Goal: Task Accomplishment & Management: Manage account settings

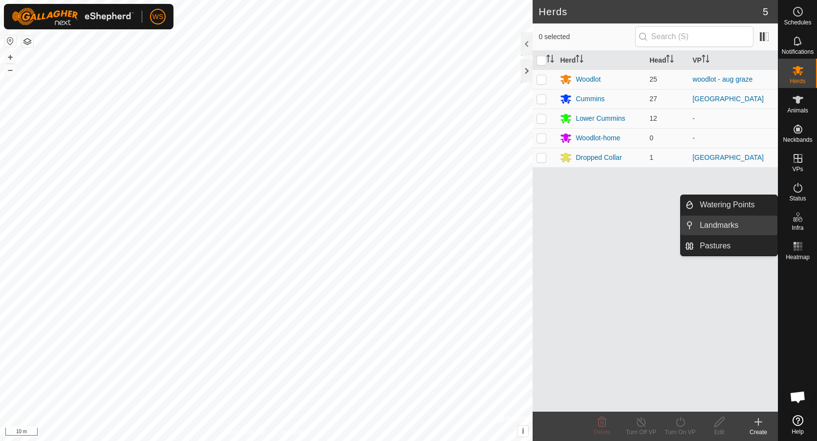
click at [723, 227] on link "Landmarks" at bounding box center [736, 226] width 84 height 20
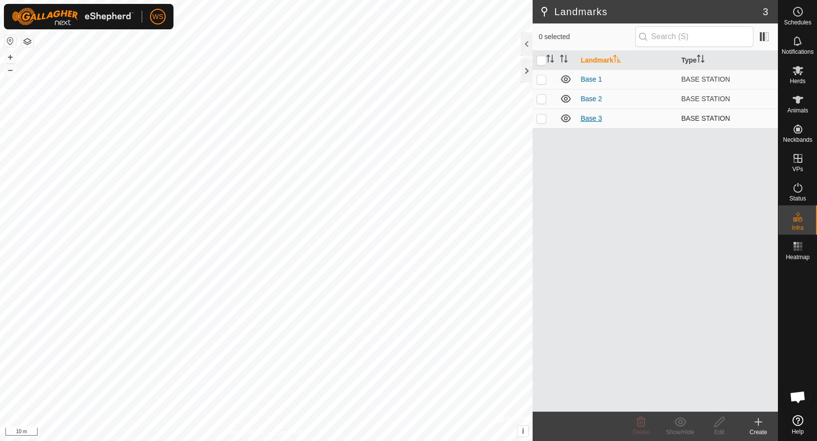
click at [596, 120] on link "Base 3" at bounding box center [592, 118] width 22 height 8
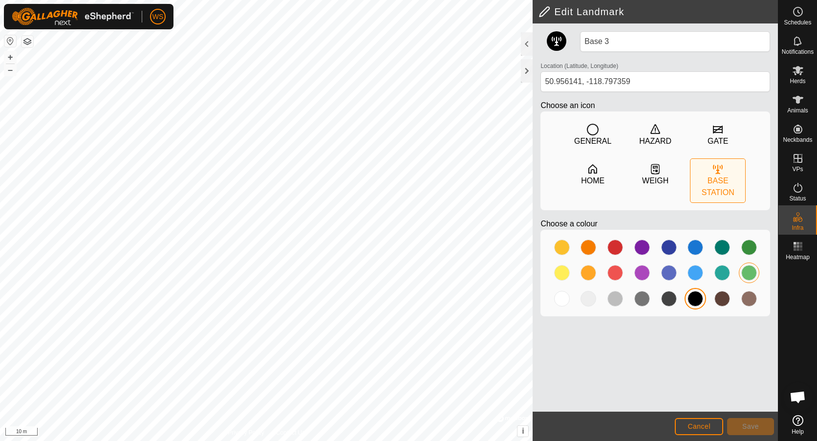
click at [747, 265] on div at bounding box center [749, 273] width 16 height 16
click at [759, 426] on button "Save" at bounding box center [750, 426] width 47 height 17
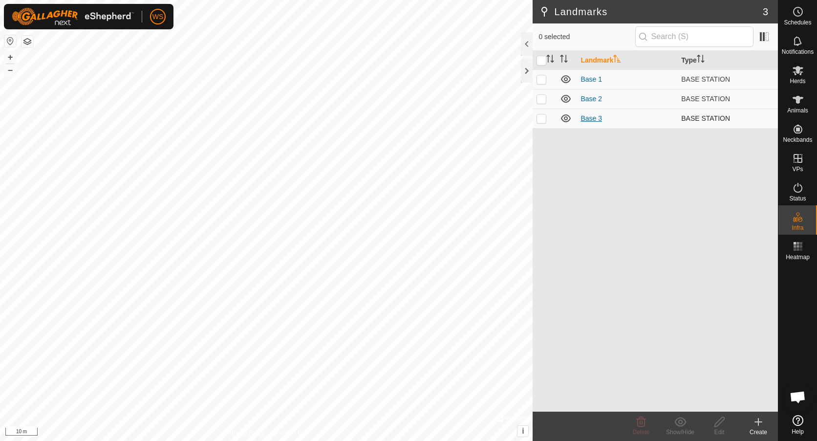
click at [595, 117] on link "Base 3" at bounding box center [592, 118] width 22 height 8
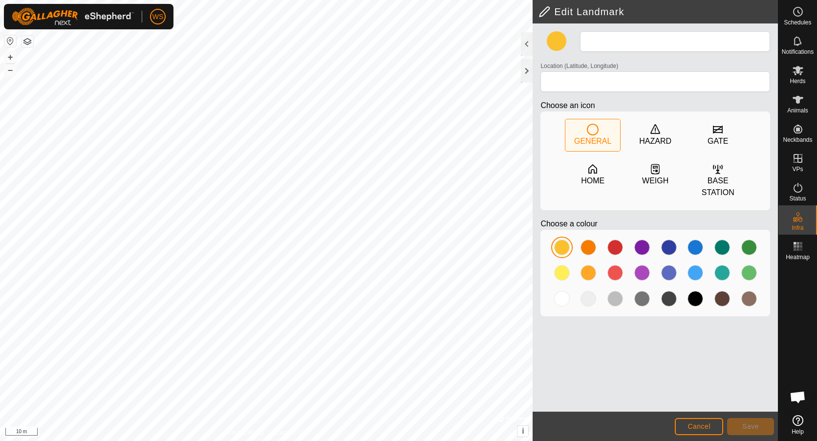
type input "Base 3"
type input "50.956141, -118.797359"
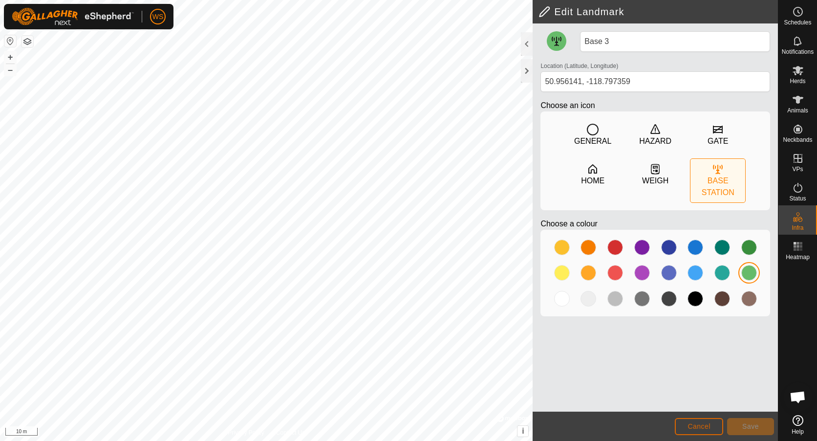
click at [710, 425] on span "Cancel" at bounding box center [699, 426] width 23 height 8
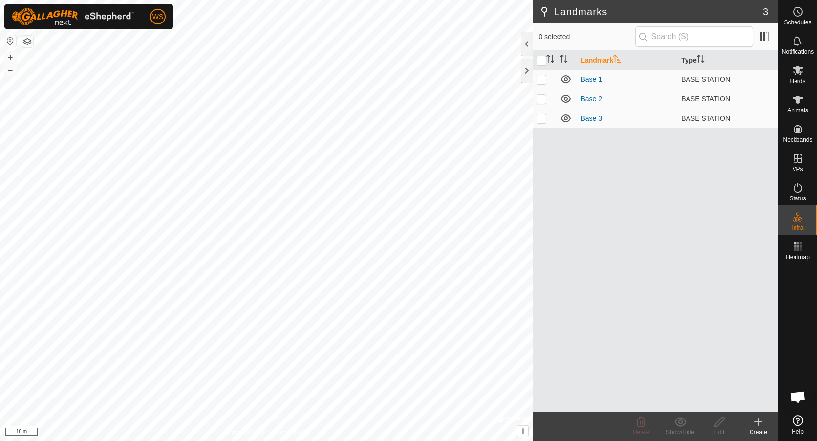
click at [760, 422] on icon at bounding box center [758, 422] width 7 height 0
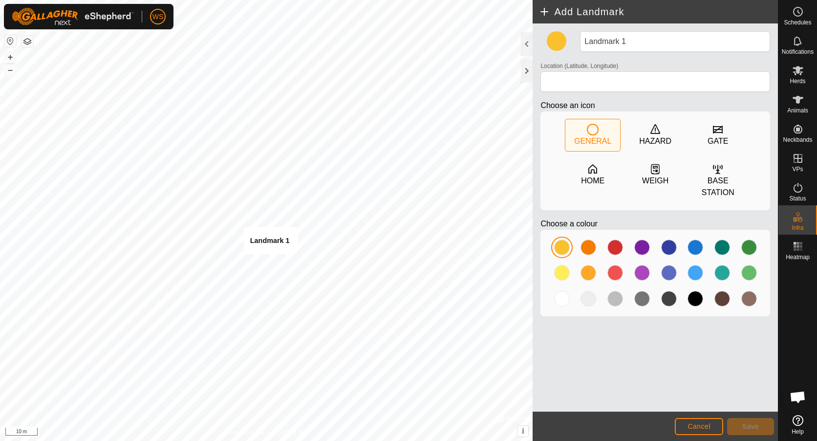
type input "50.956143, -118.797357"
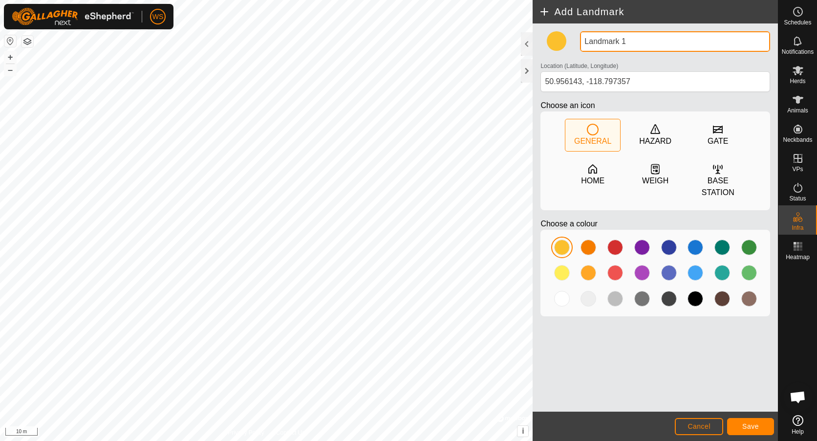
drag, startPoint x: 640, startPoint y: 43, endPoint x: 586, endPoint y: 39, distance: 54.4
click at [586, 39] on input "Landmark 1" at bounding box center [675, 41] width 190 height 21
type input "Base 3"
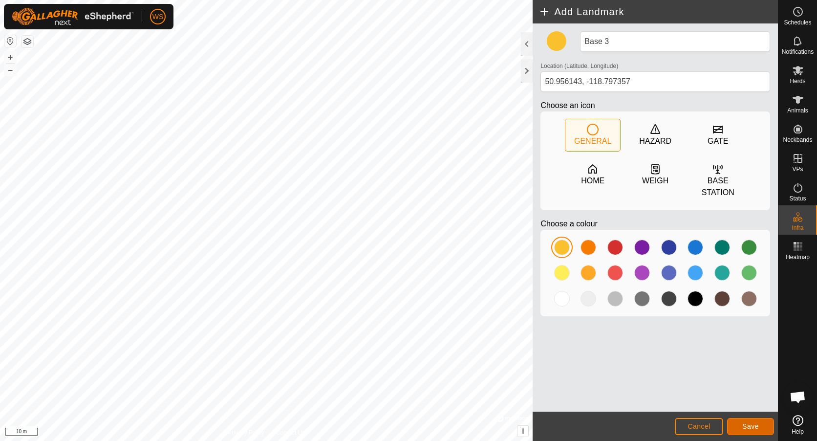
click at [746, 427] on span "Save" at bounding box center [750, 426] width 17 height 8
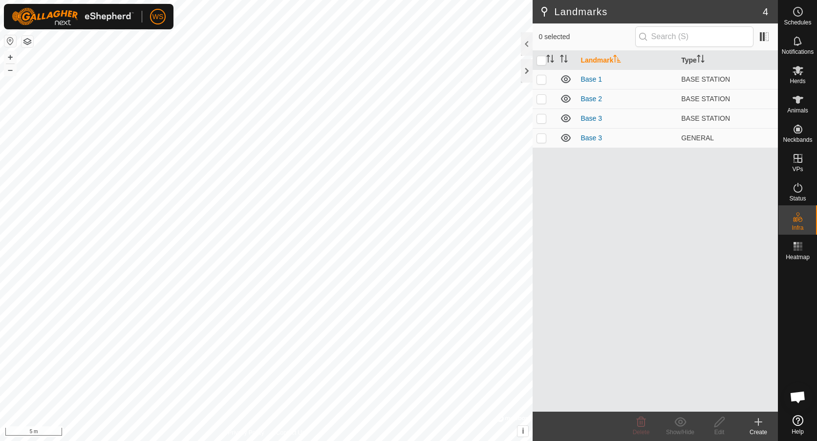
click at [758, 424] on icon at bounding box center [759, 422] width 12 height 12
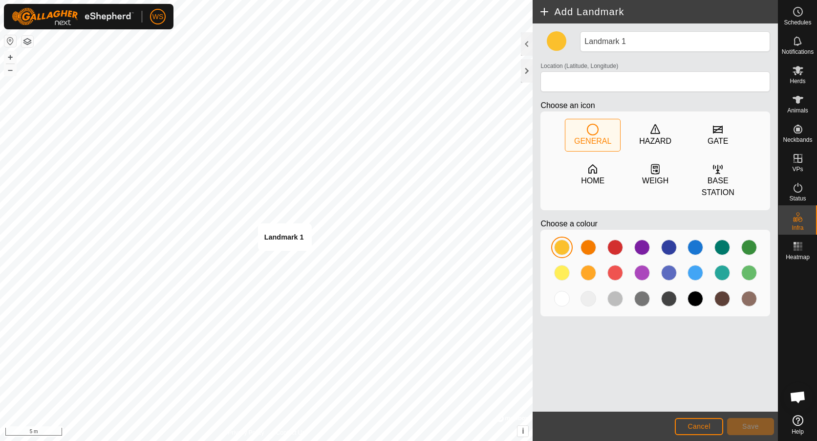
type input "50.959998, -118.708752"
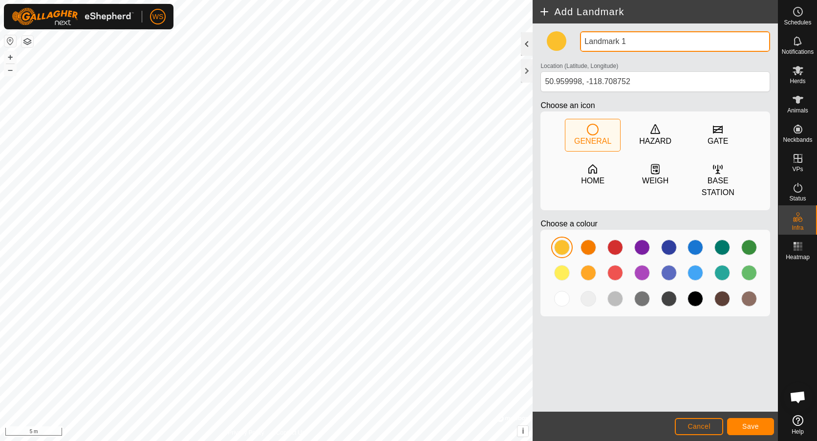
click at [509, 46] on div "Add Landmark Landmark 1 Location (Latitude, Longitude) [GEOGRAPHIC_DATA] Choose…" at bounding box center [389, 220] width 778 height 441
type input "Base 2"
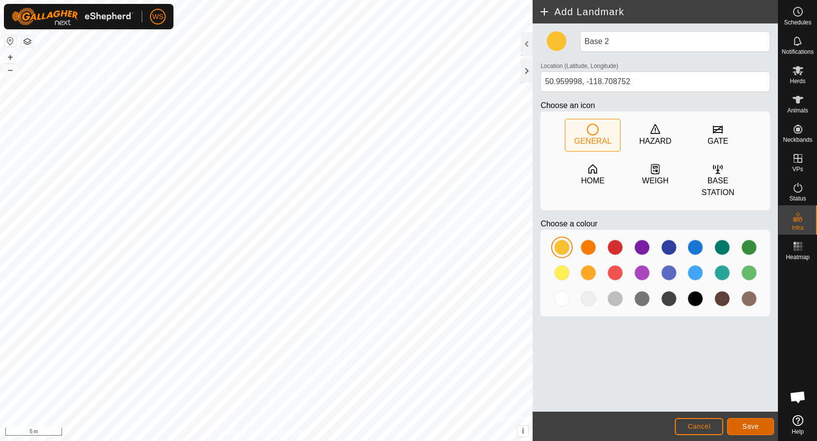
click at [745, 420] on button "Save" at bounding box center [750, 426] width 47 height 17
